Goal: Information Seeking & Learning: Understand process/instructions

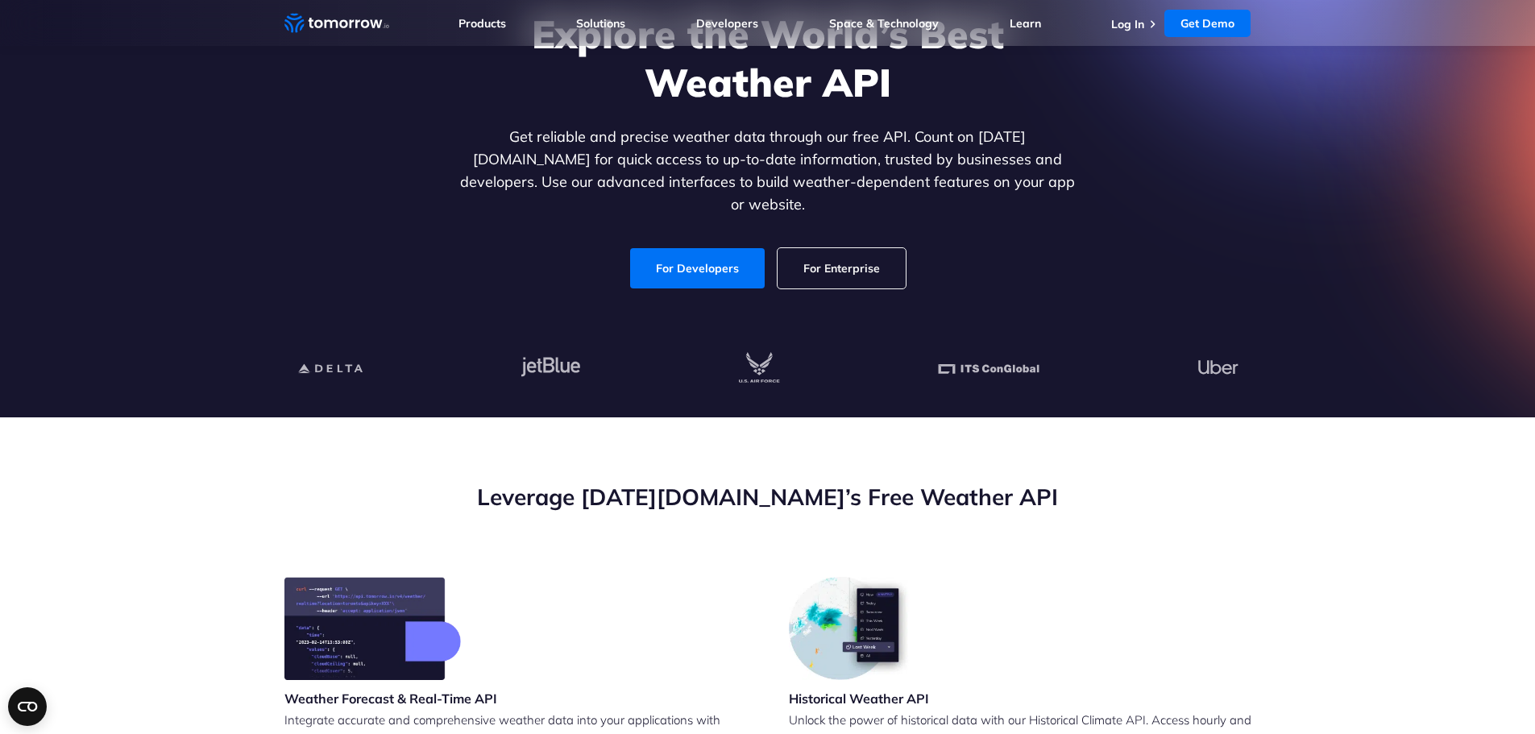
scroll to position [268, 0]
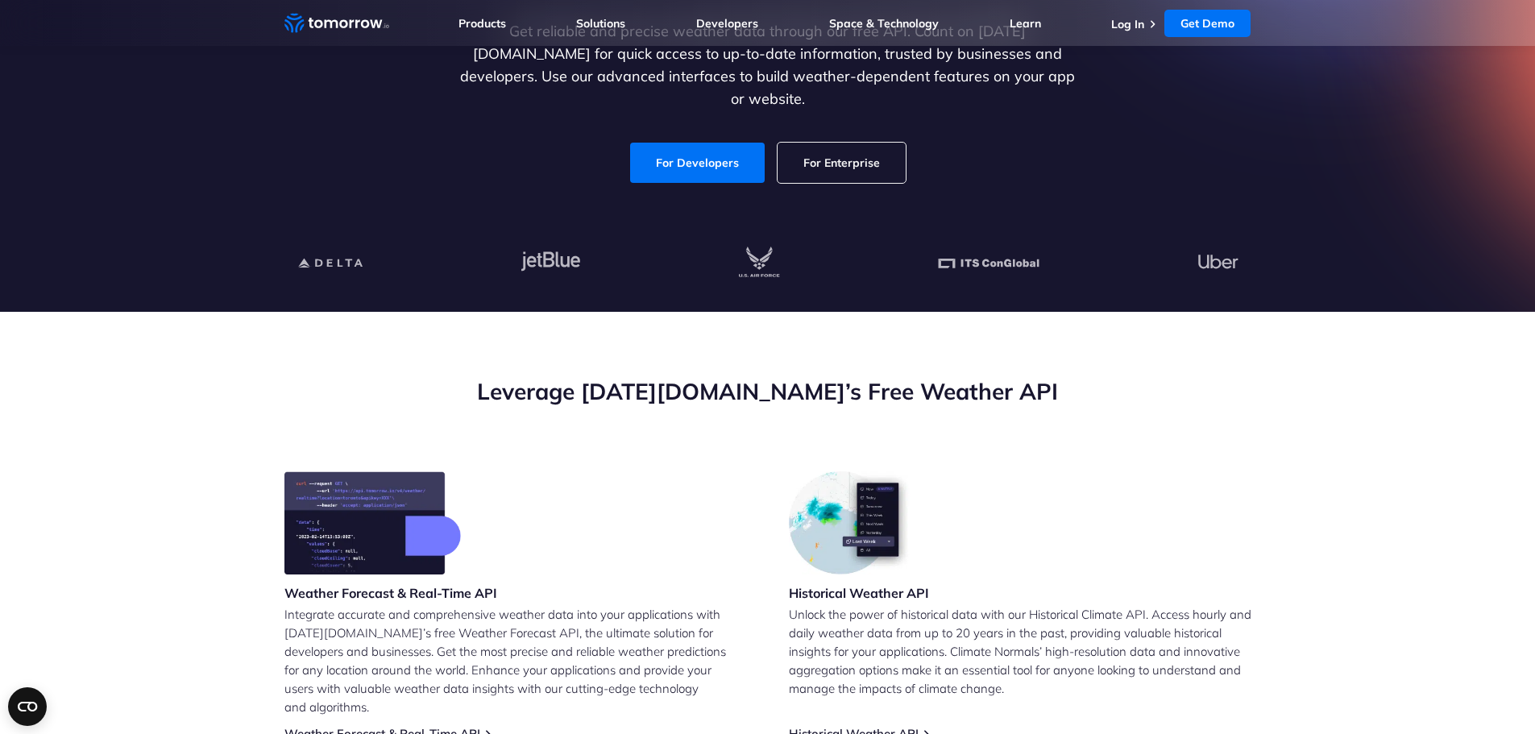
click at [674, 99] on div "Explore the World’s Best Weather API Get reliable and precise weather data thro…" at bounding box center [768, 43] width 622 height 279
click at [694, 142] on link "For Developers" at bounding box center [696, 163] width 143 height 43
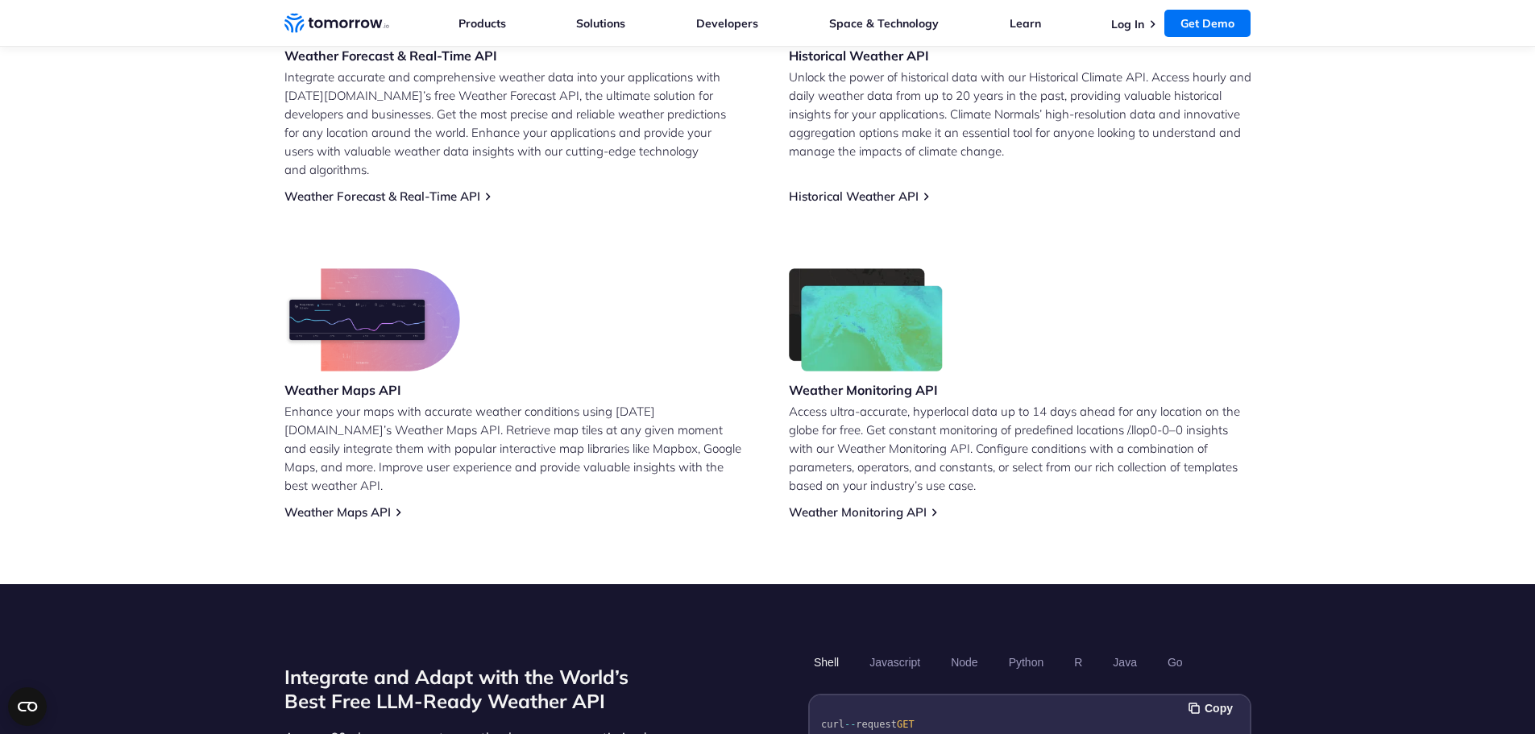
scroll to position [1210, 0]
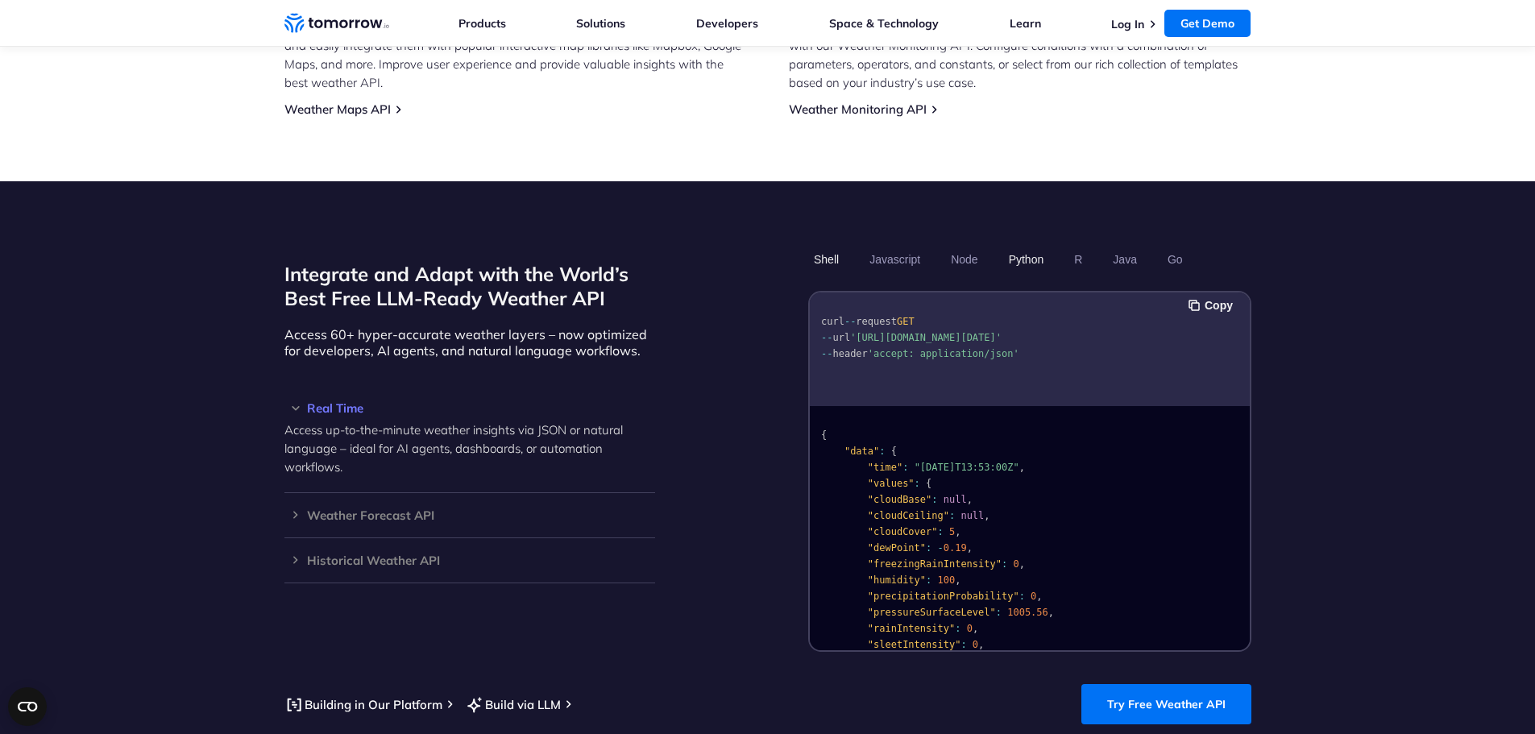
click at [1028, 247] on button "Python" at bounding box center [1026, 259] width 47 height 27
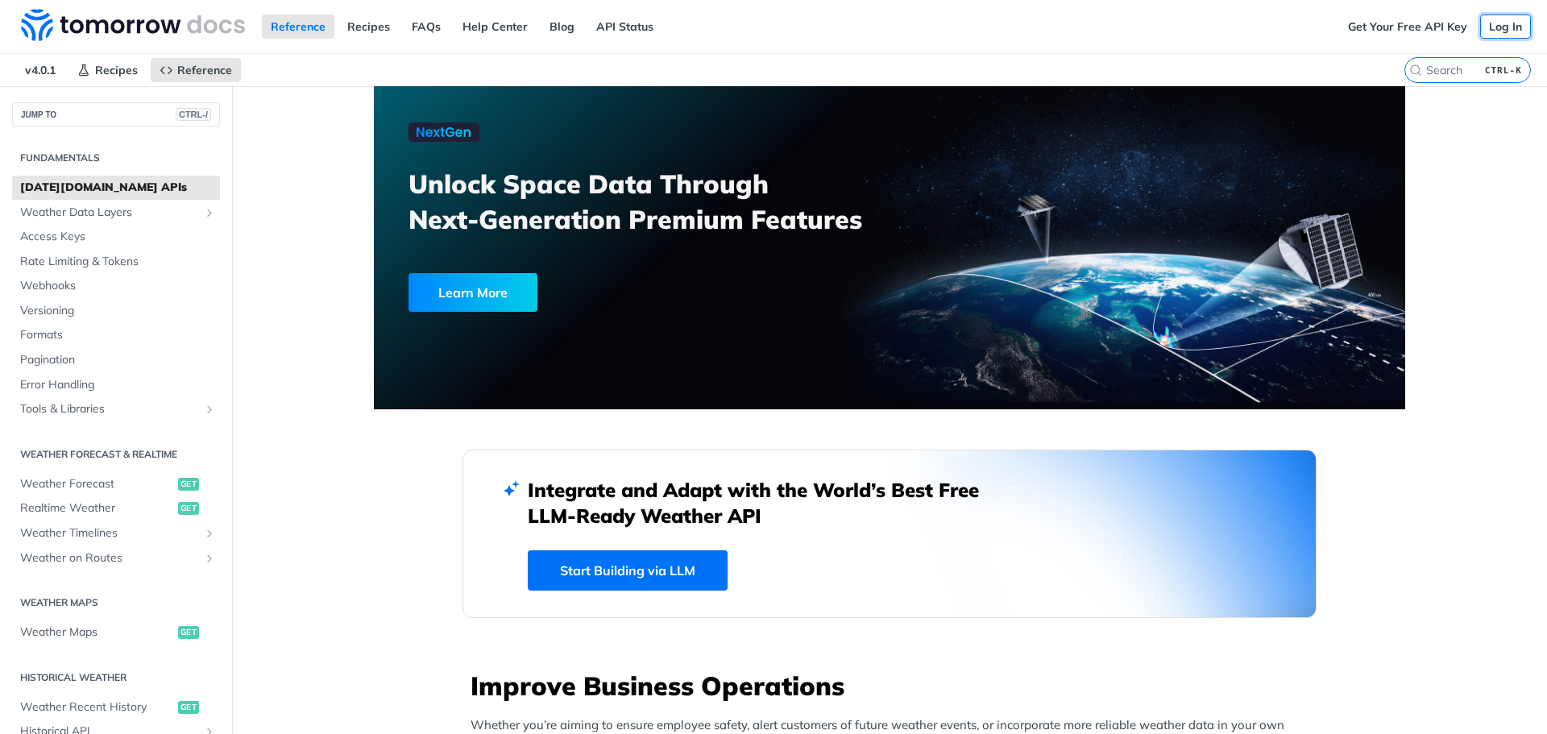
click at [1490, 15] on link "Log In" at bounding box center [1505, 27] width 51 height 24
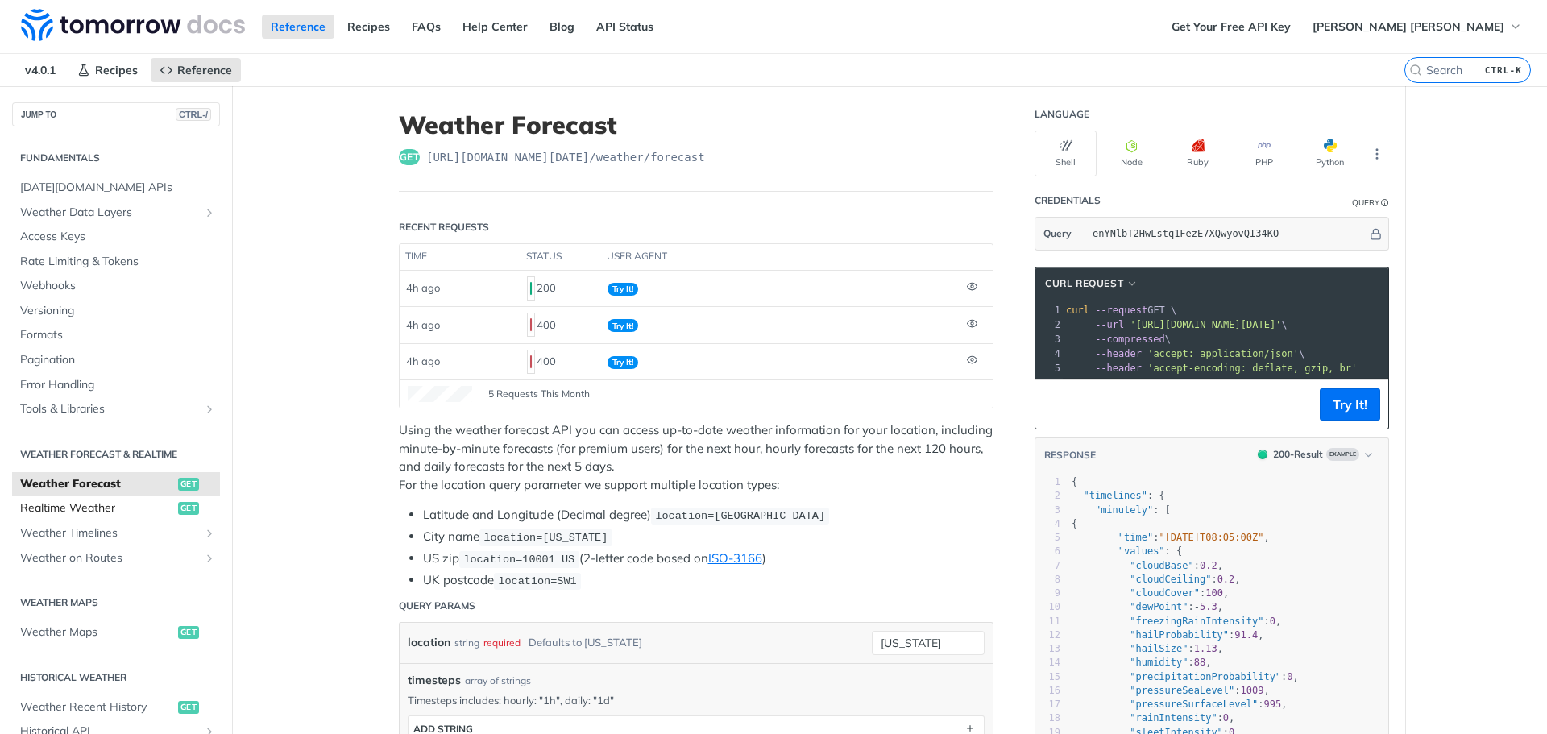
scroll to position [337, 0]
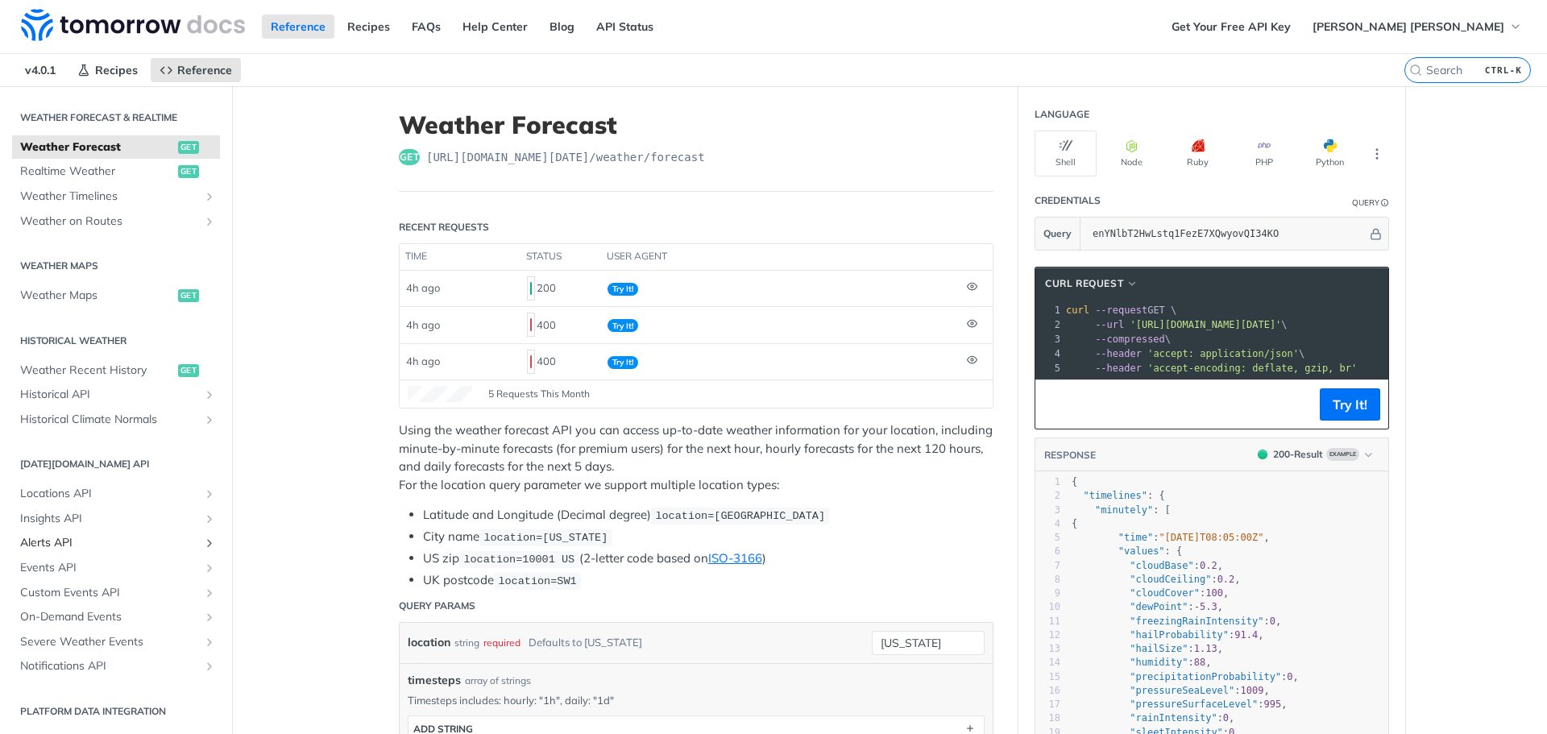
click at [79, 537] on span "Alerts API" at bounding box center [109, 543] width 179 height 16
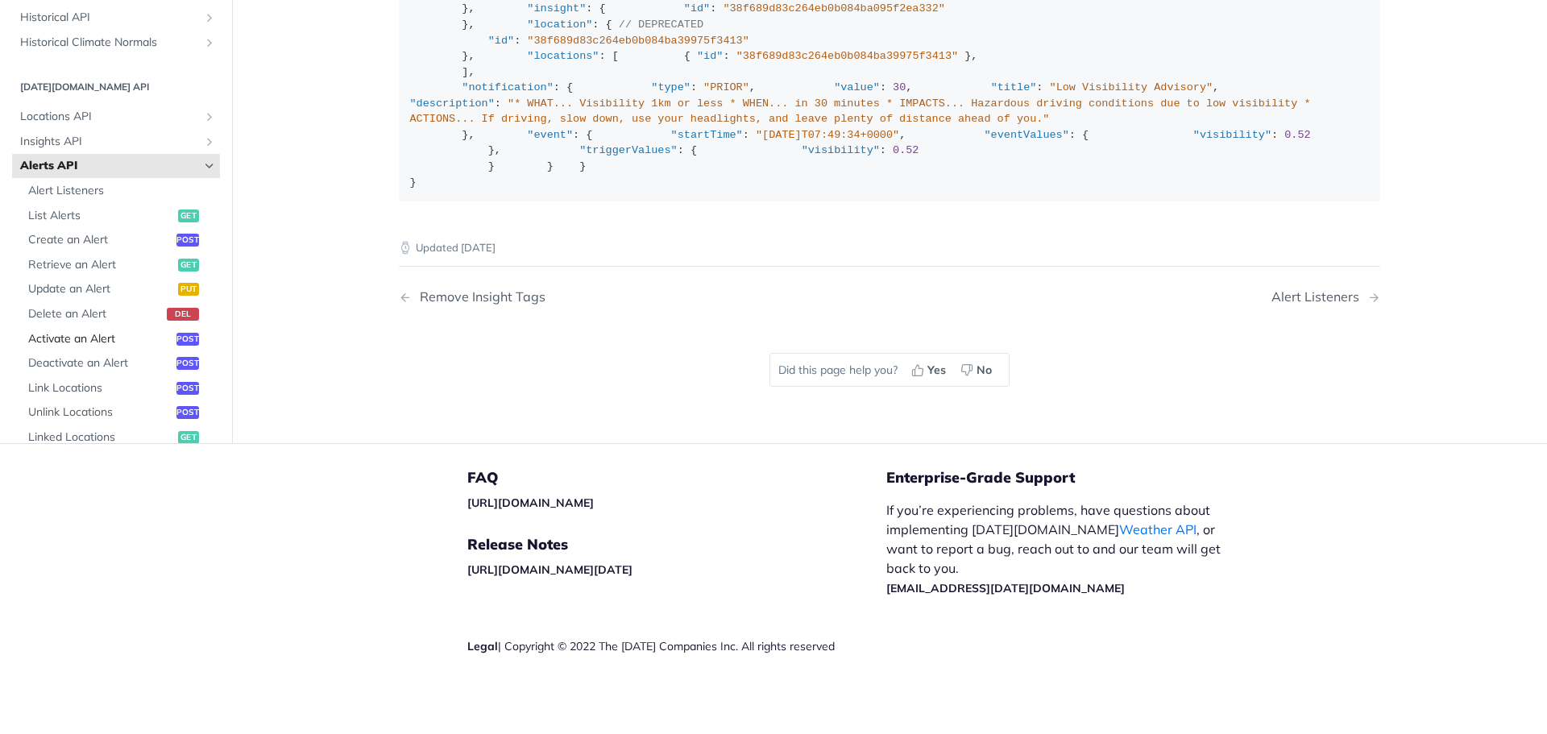
scroll to position [609, 0]
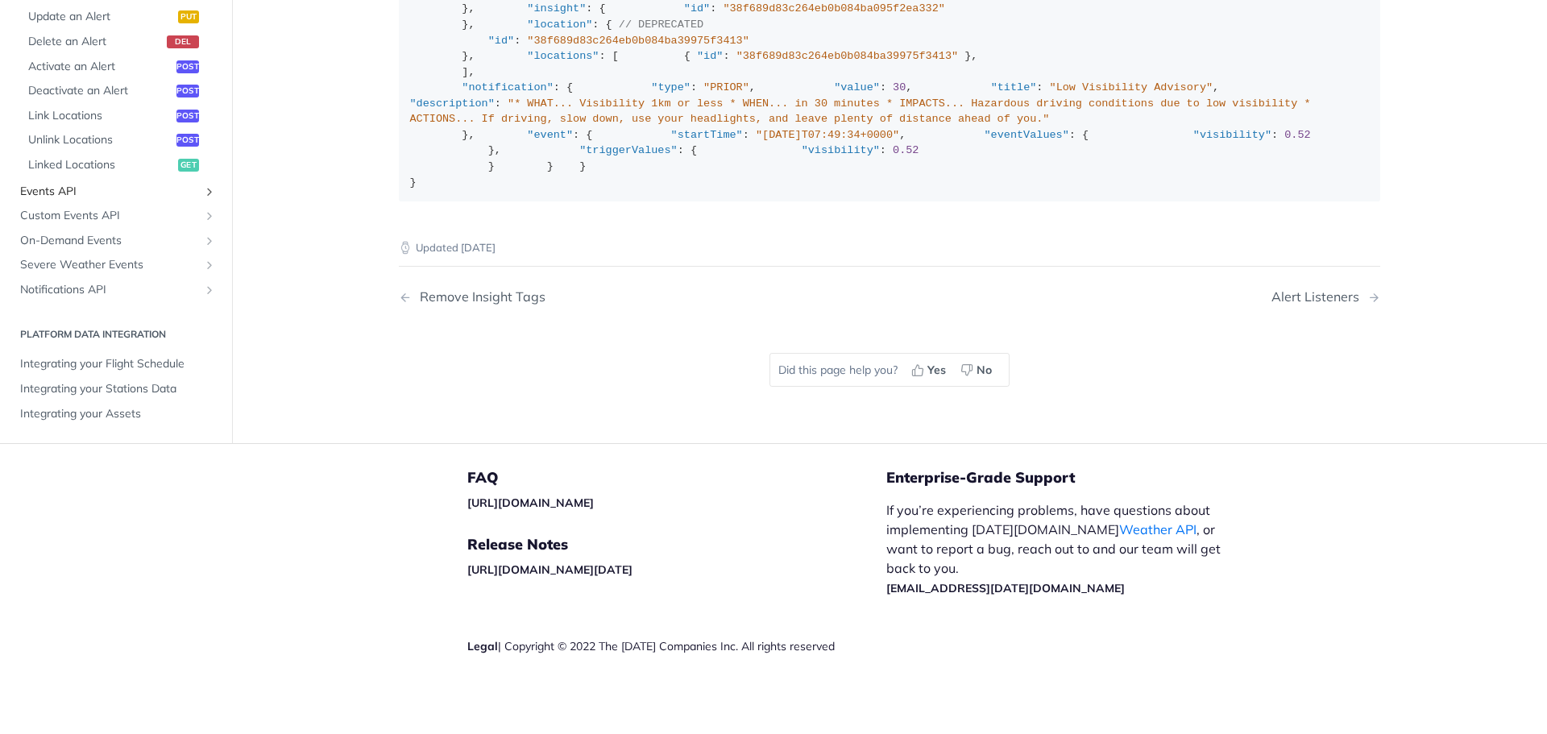
click at [97, 193] on span "Events API" at bounding box center [109, 192] width 179 height 16
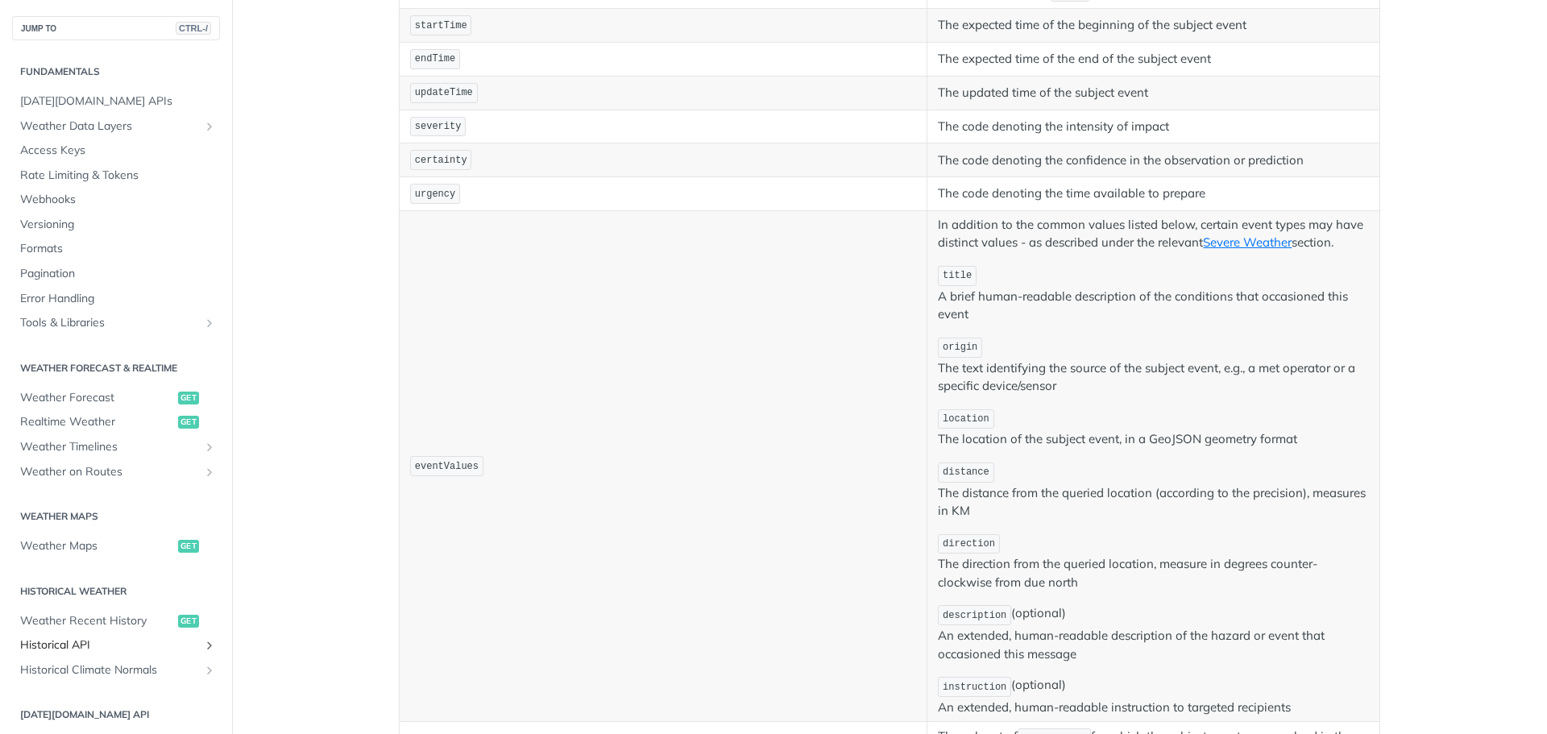
scroll to position [217, 0]
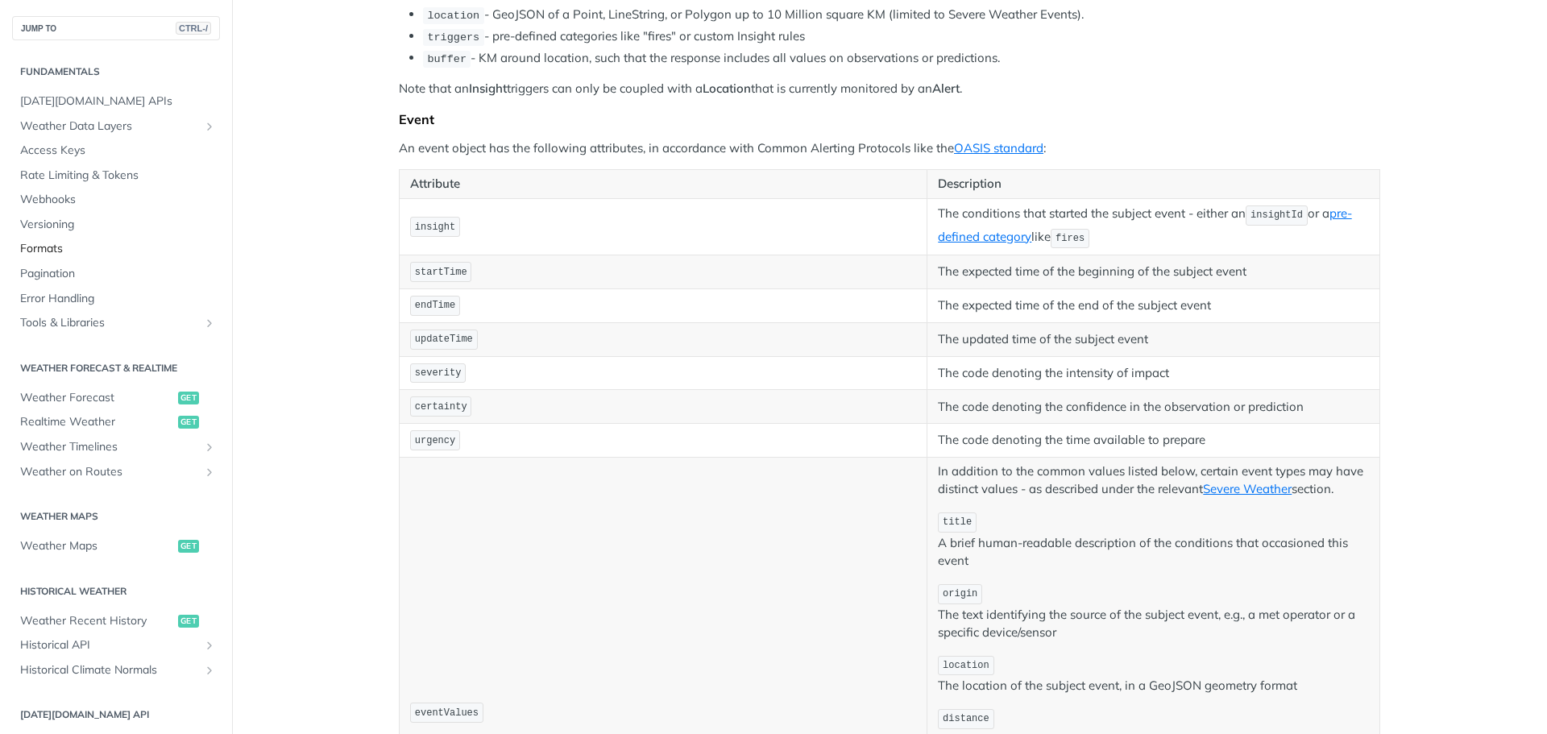
click at [54, 251] on span "Formats" at bounding box center [118, 249] width 196 height 16
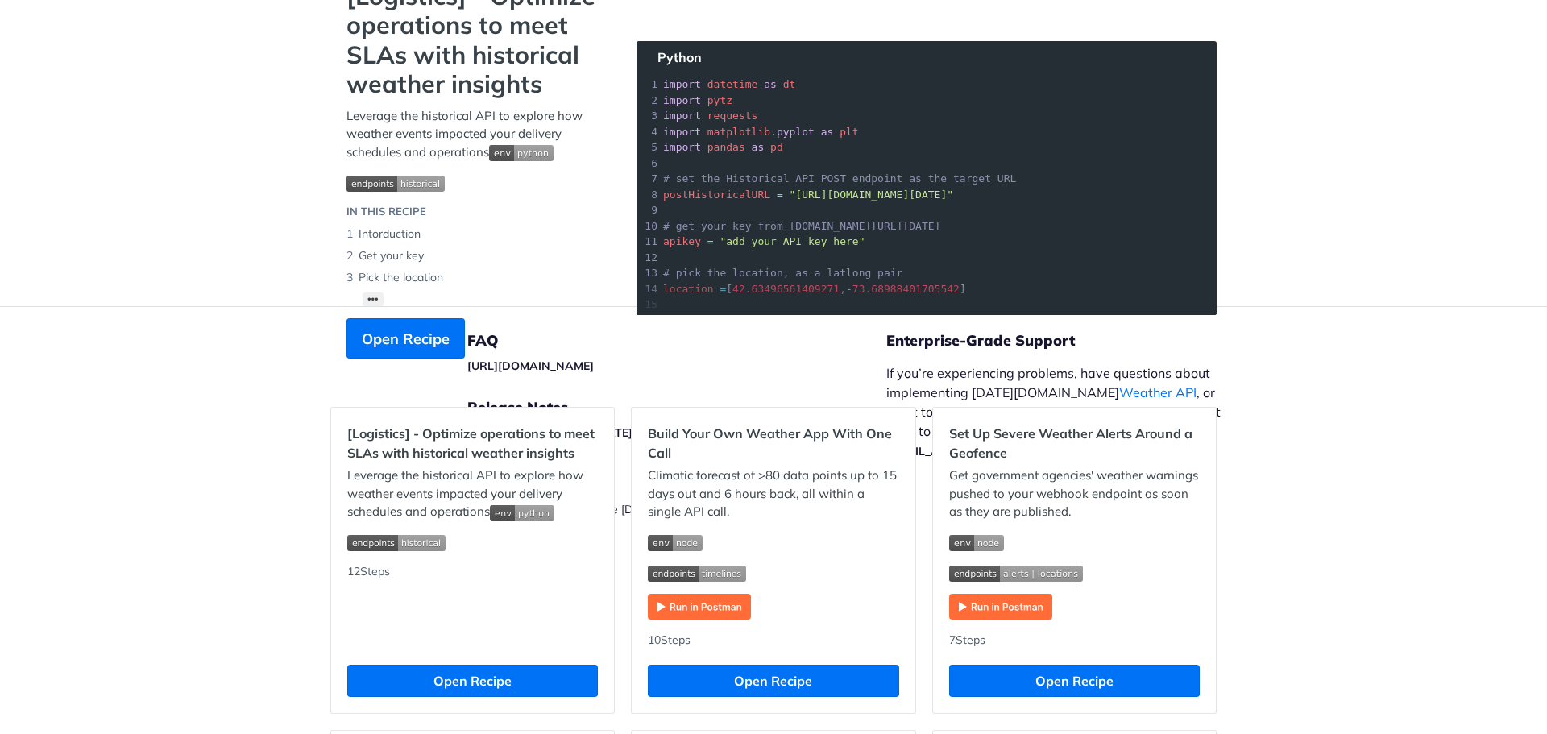
scroll to position [268, 0]
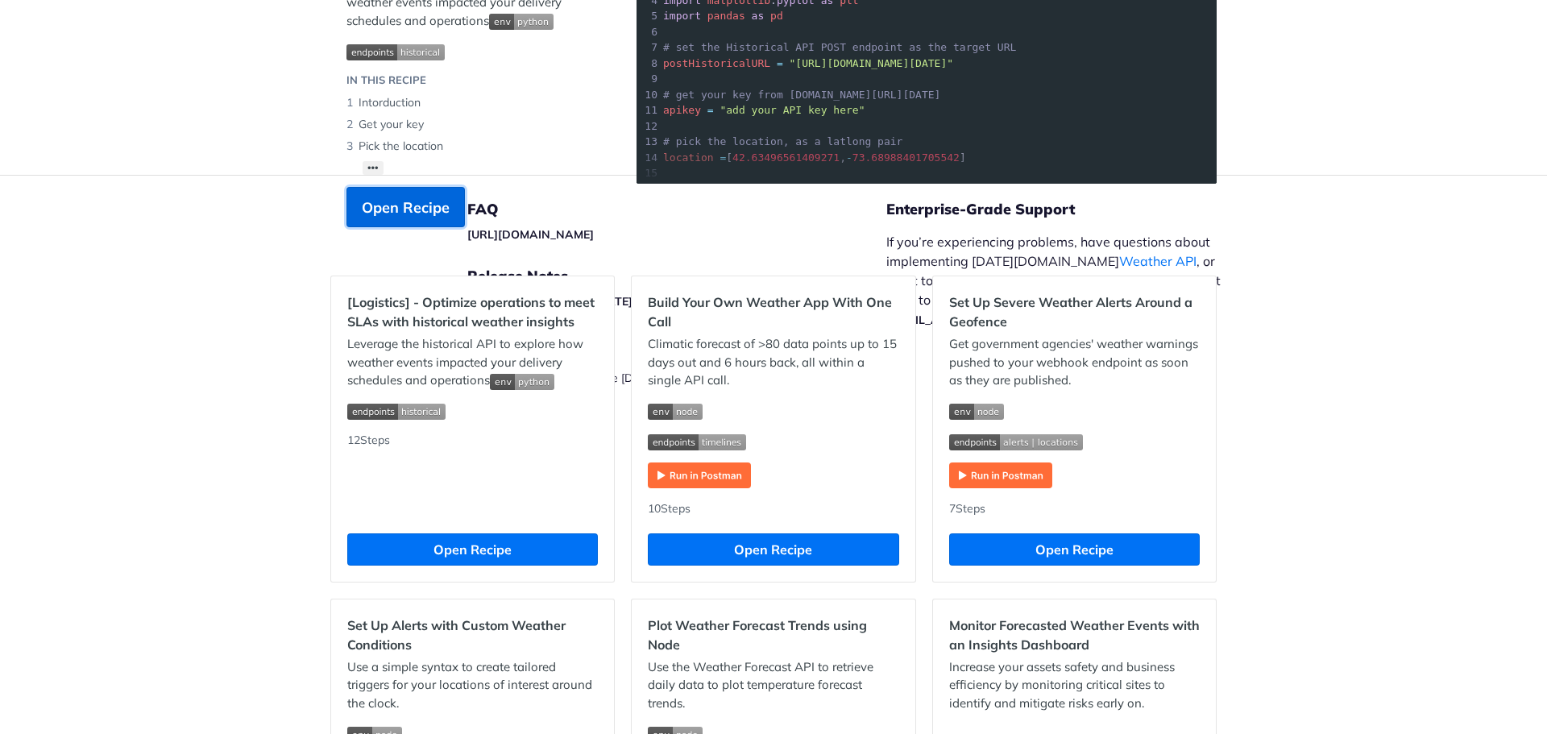
click at [436, 215] on span "Open Recipe" at bounding box center [406, 208] width 88 height 22
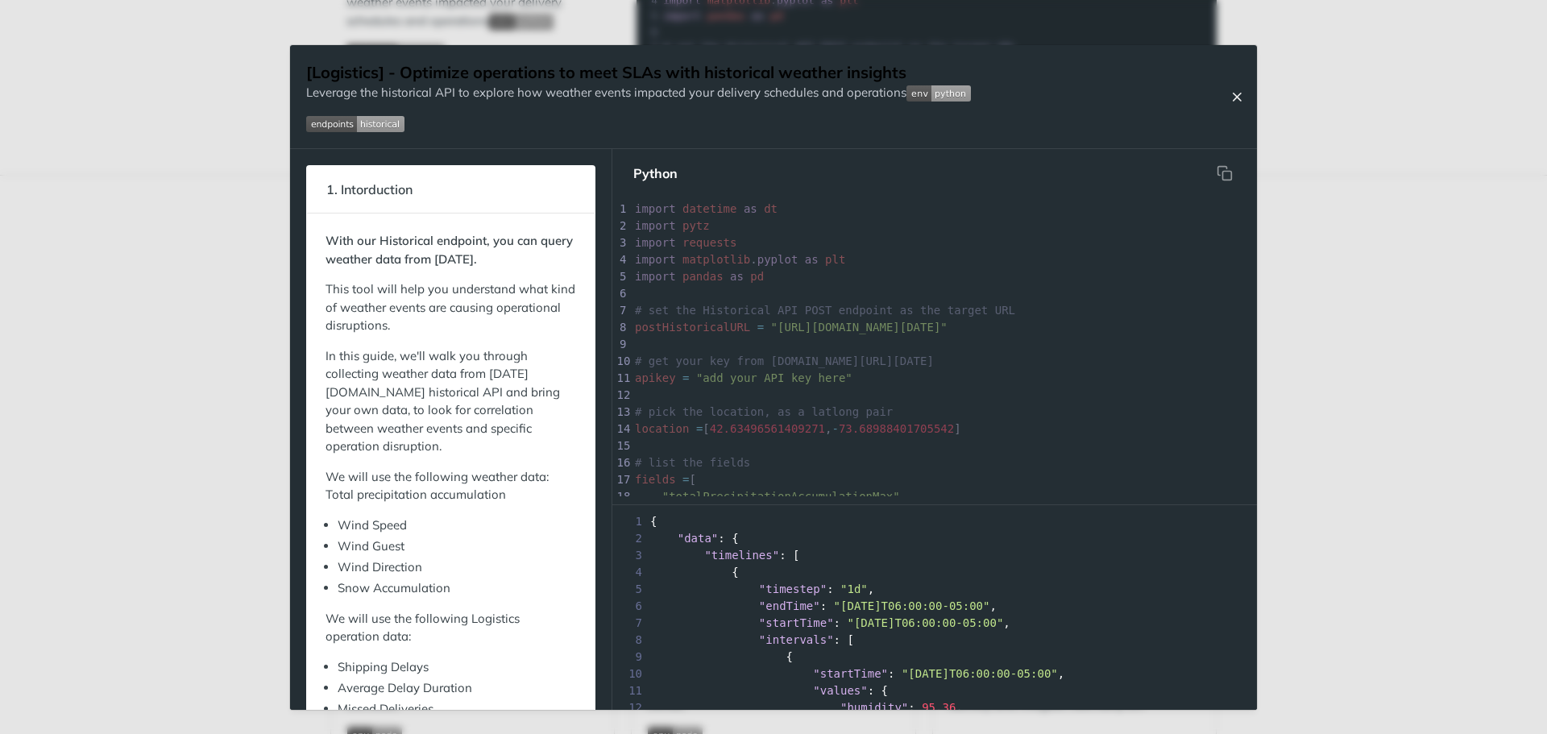
click at [1235, 98] on icon "Close Recipe" at bounding box center [1237, 96] width 15 height 15
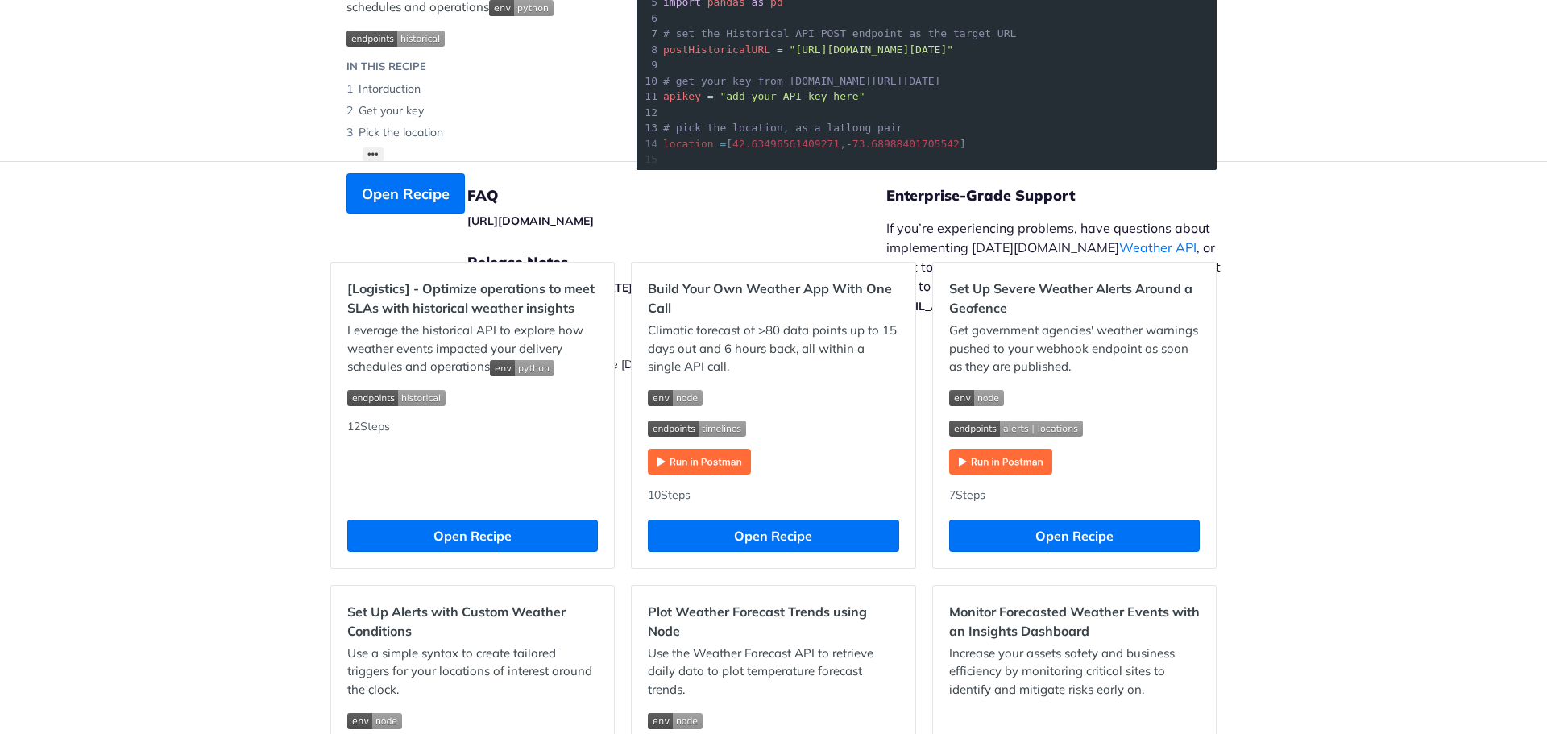
scroll to position [403, 0]
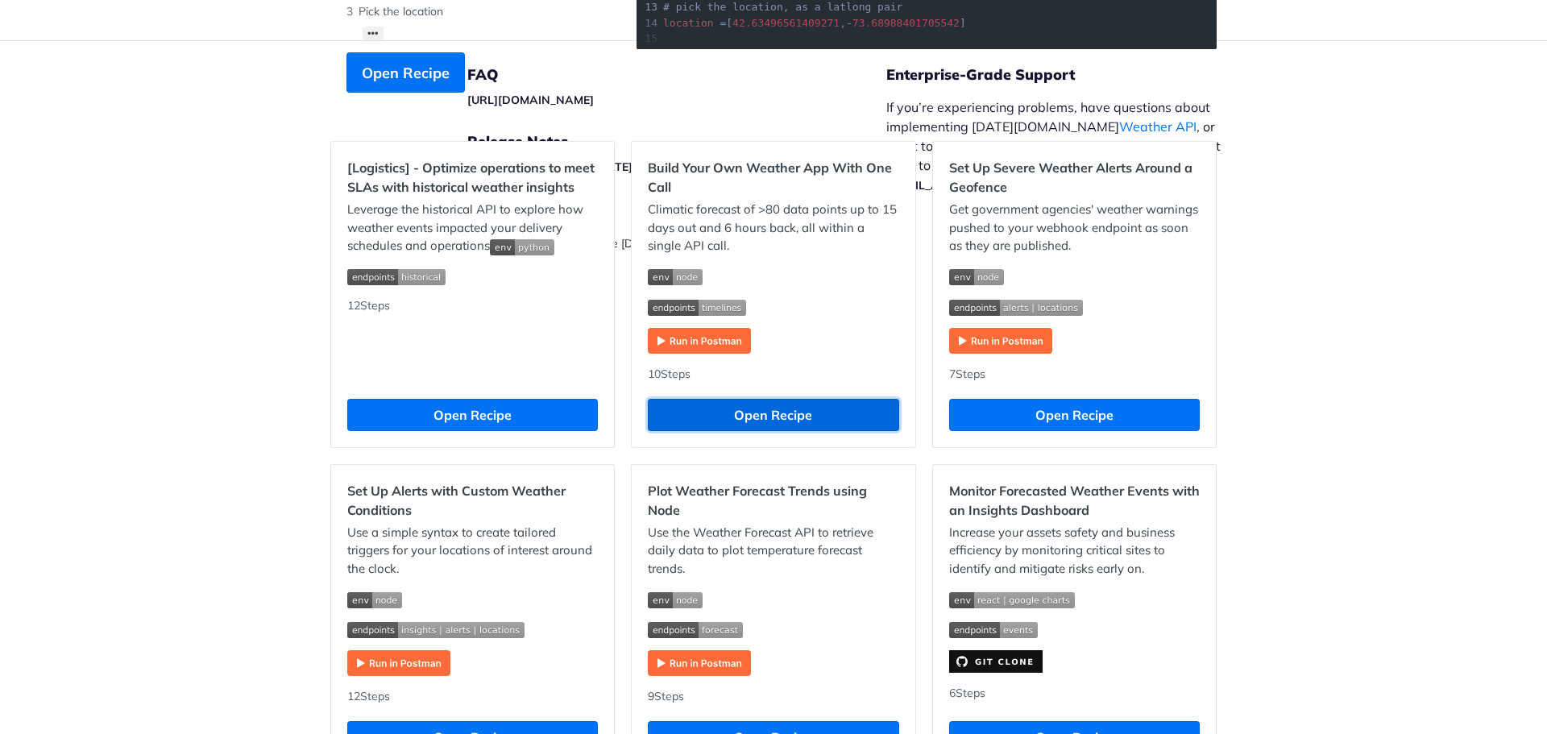
click at [804, 409] on button "Open Recipe" at bounding box center [773, 415] width 251 height 32
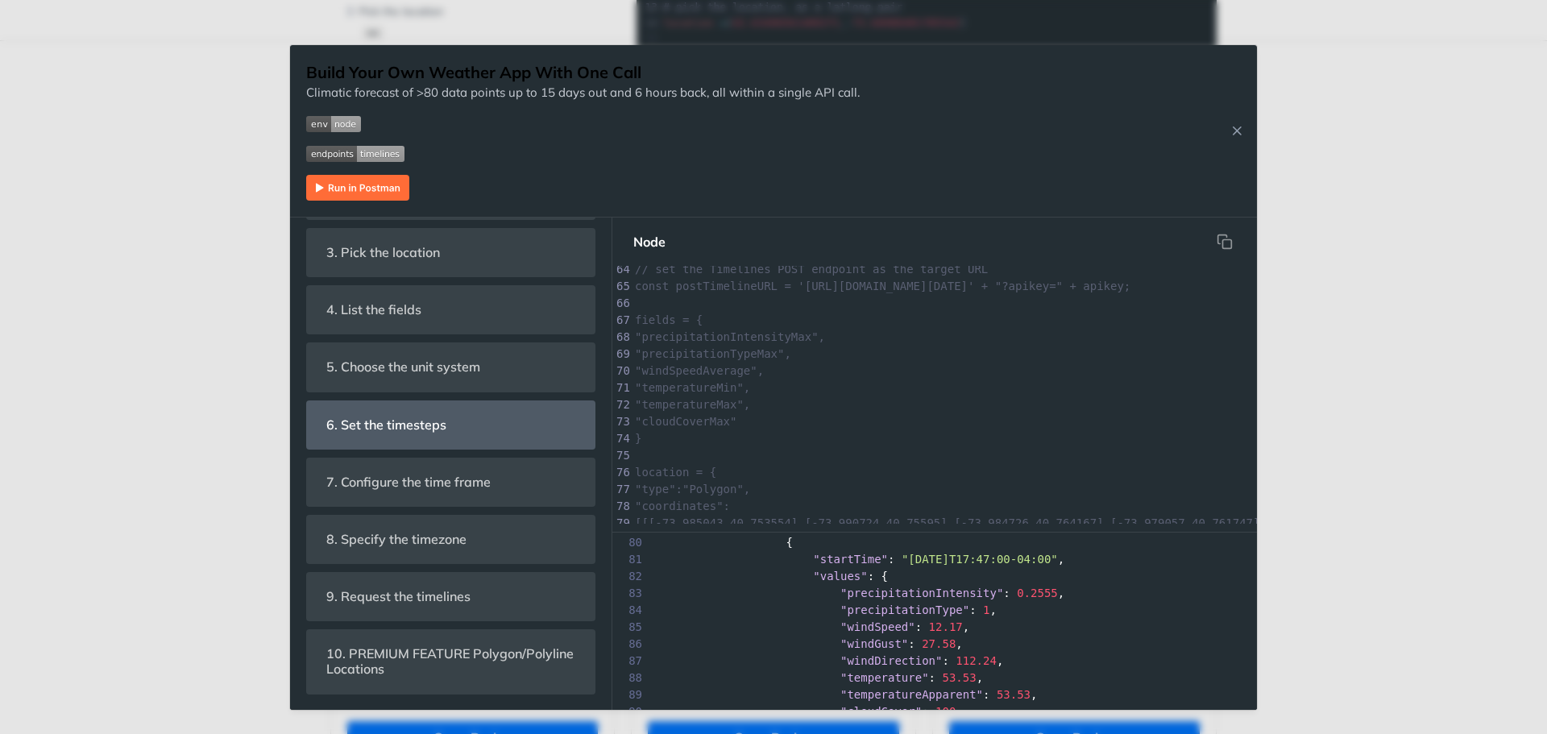
scroll to position [350, 0]
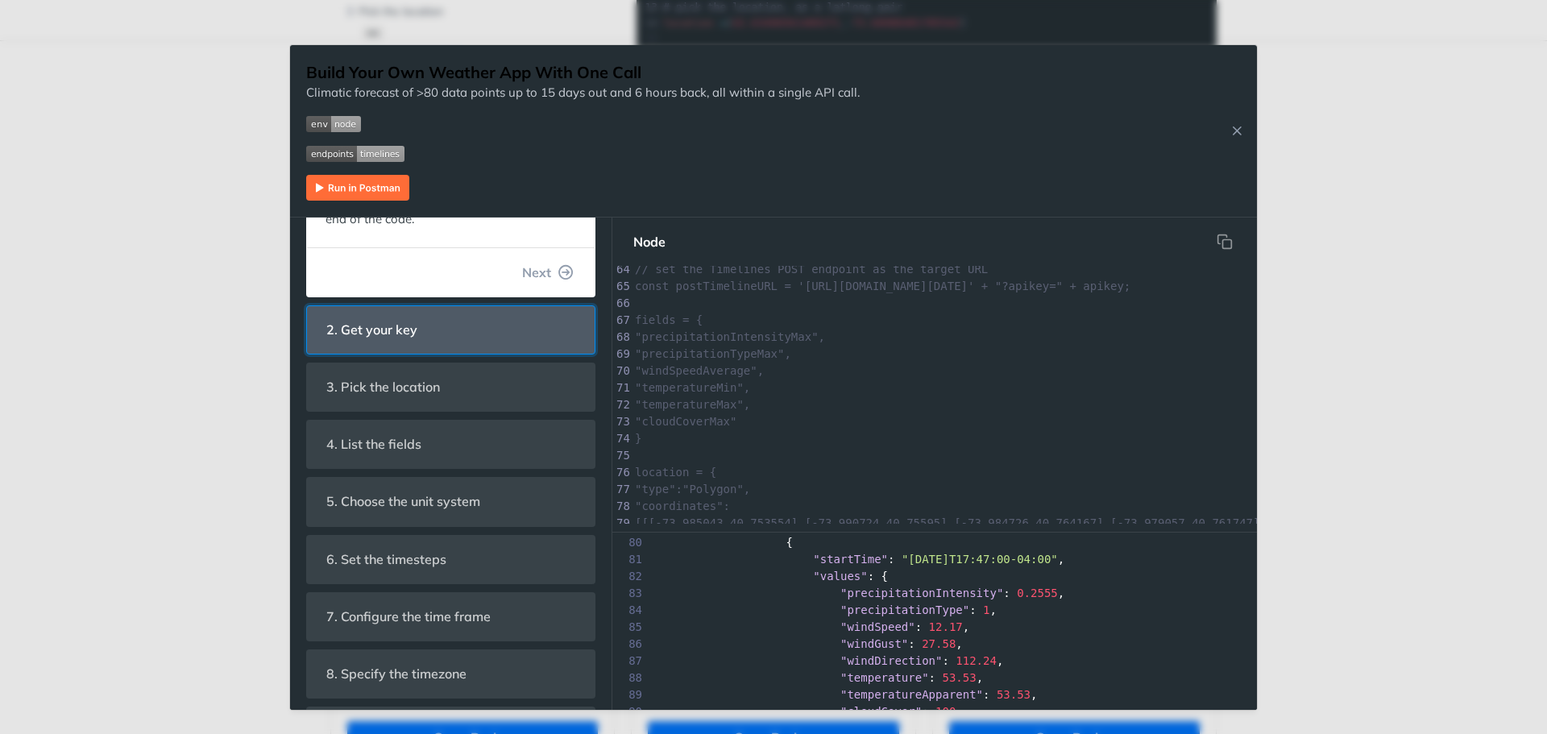
click at [508, 351] on header "2. Get your key" at bounding box center [451, 330] width 288 height 48
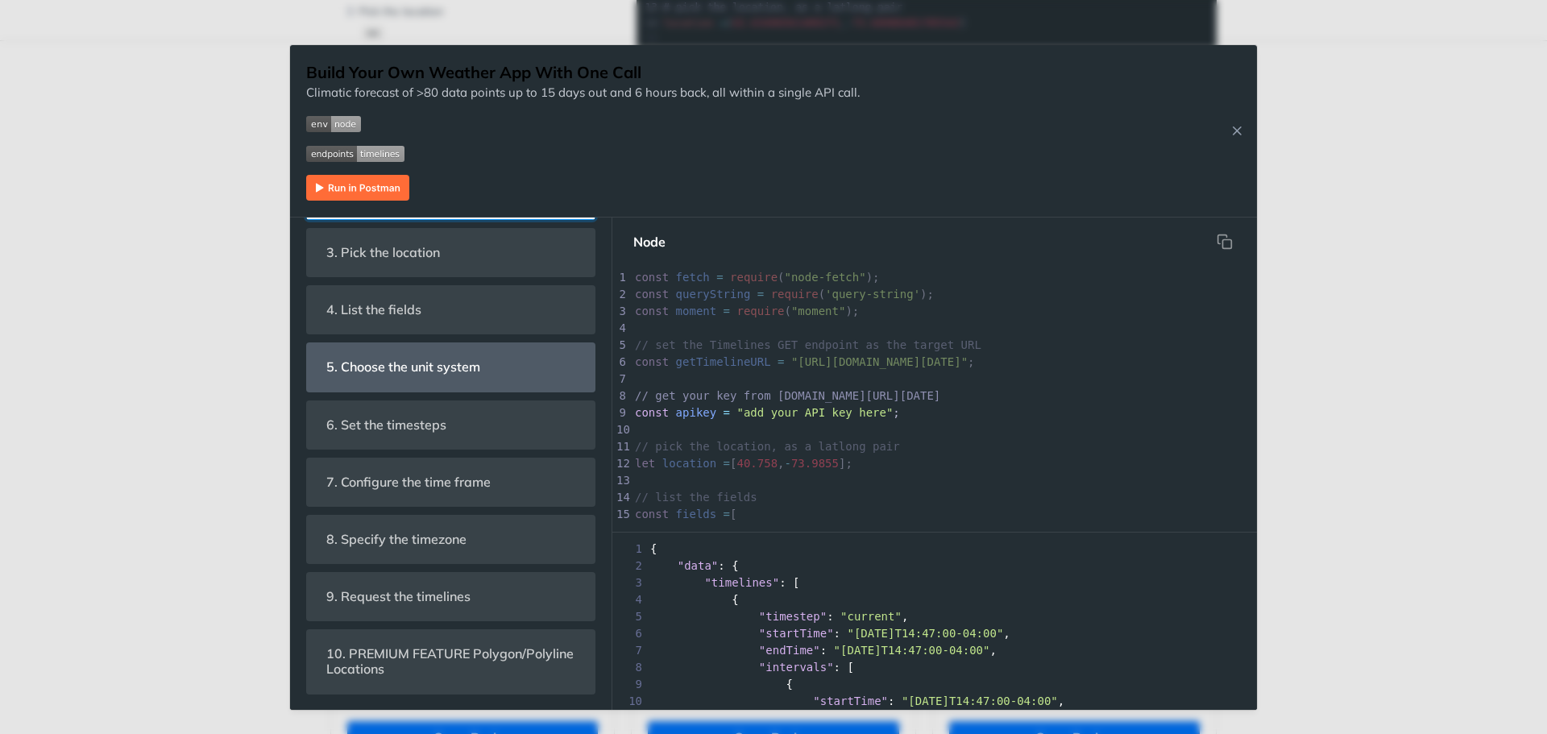
scroll to position [0, 0]
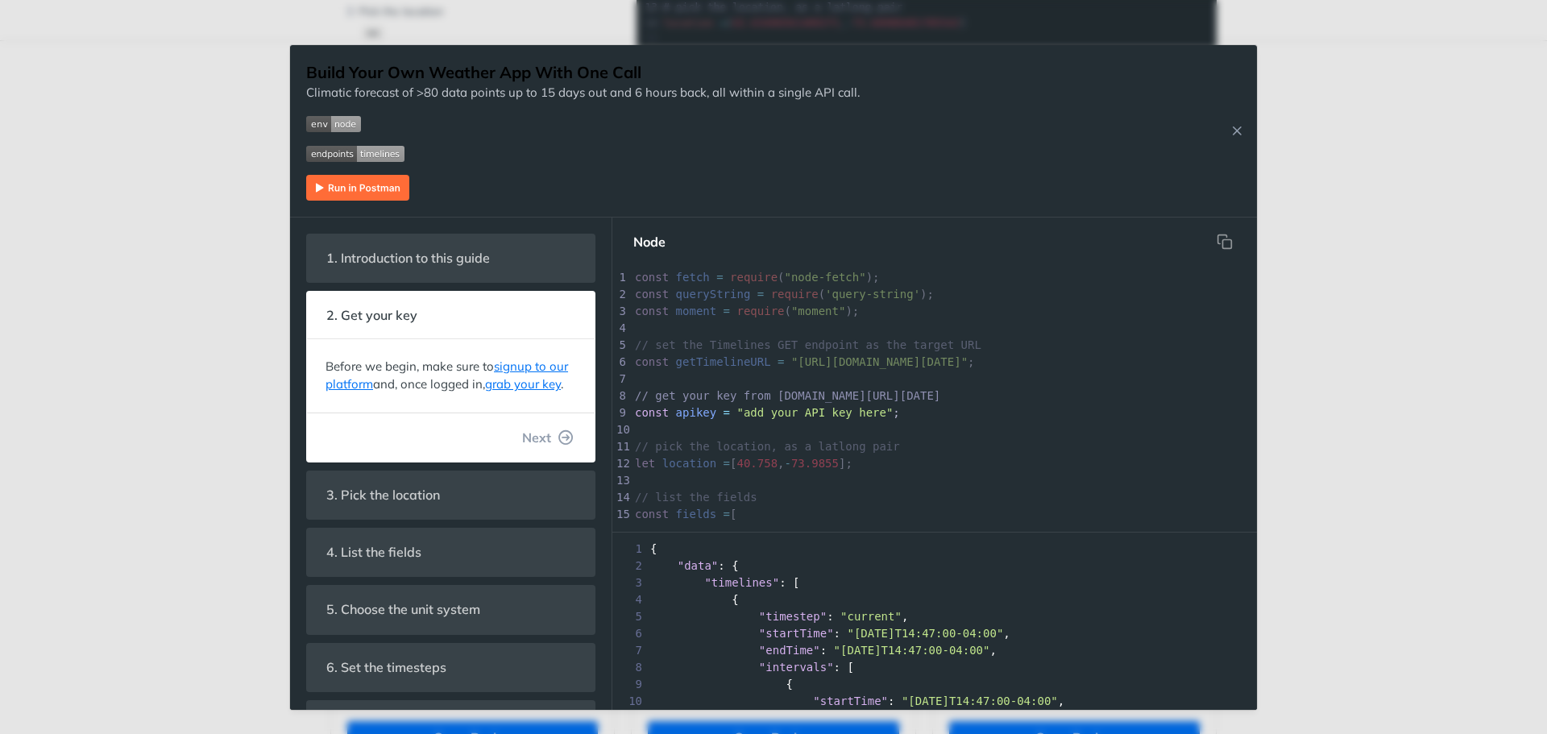
click at [382, 189] on img "Expand image" at bounding box center [357, 188] width 103 height 26
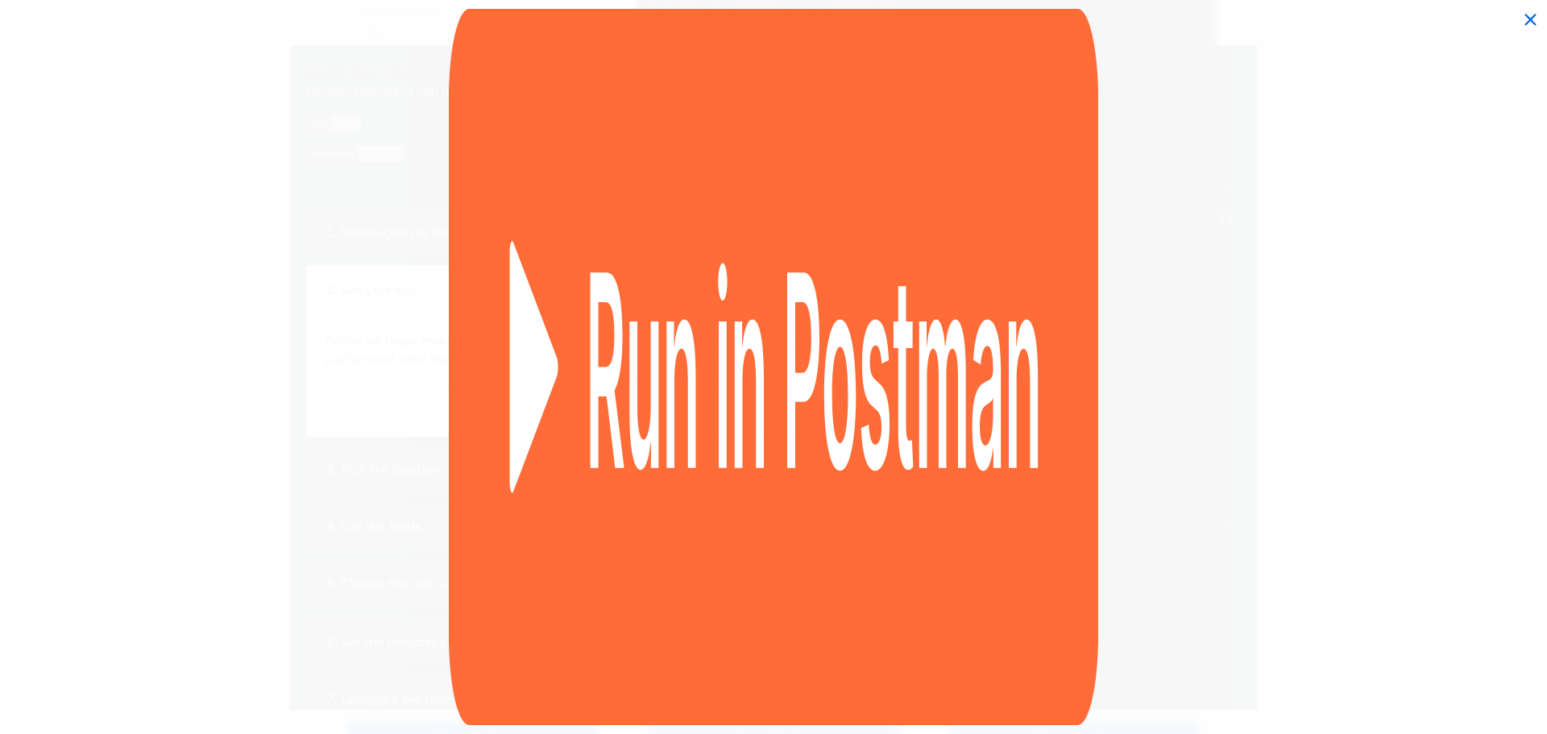
click at [945, 421] on img "Collapse image" at bounding box center [774, 367] width 650 height 716
